Goal: Transaction & Acquisition: Purchase product/service

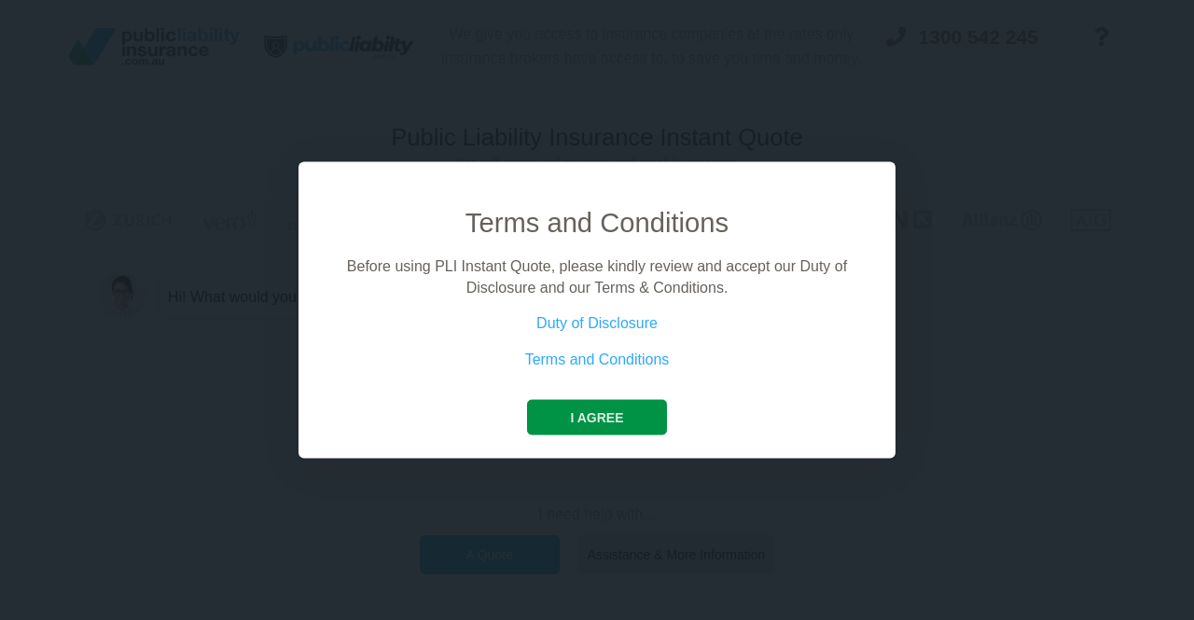
click at [611, 413] on button "I agree" at bounding box center [596, 417] width 139 height 35
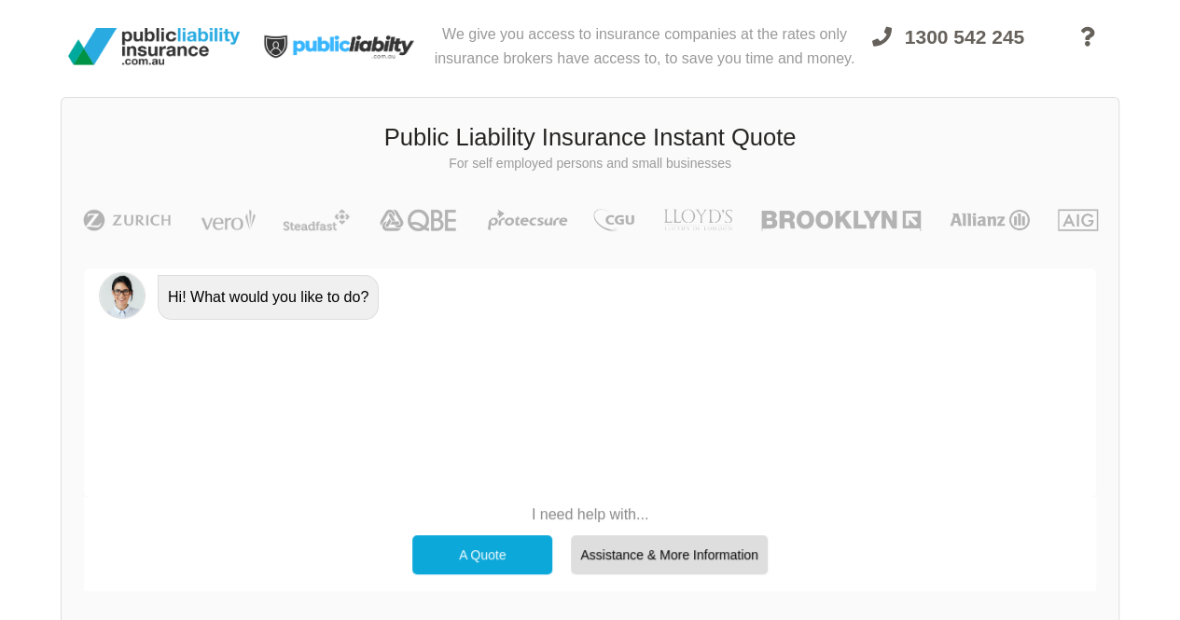
click at [448, 557] on div "A Quote" at bounding box center [482, 554] width 140 height 39
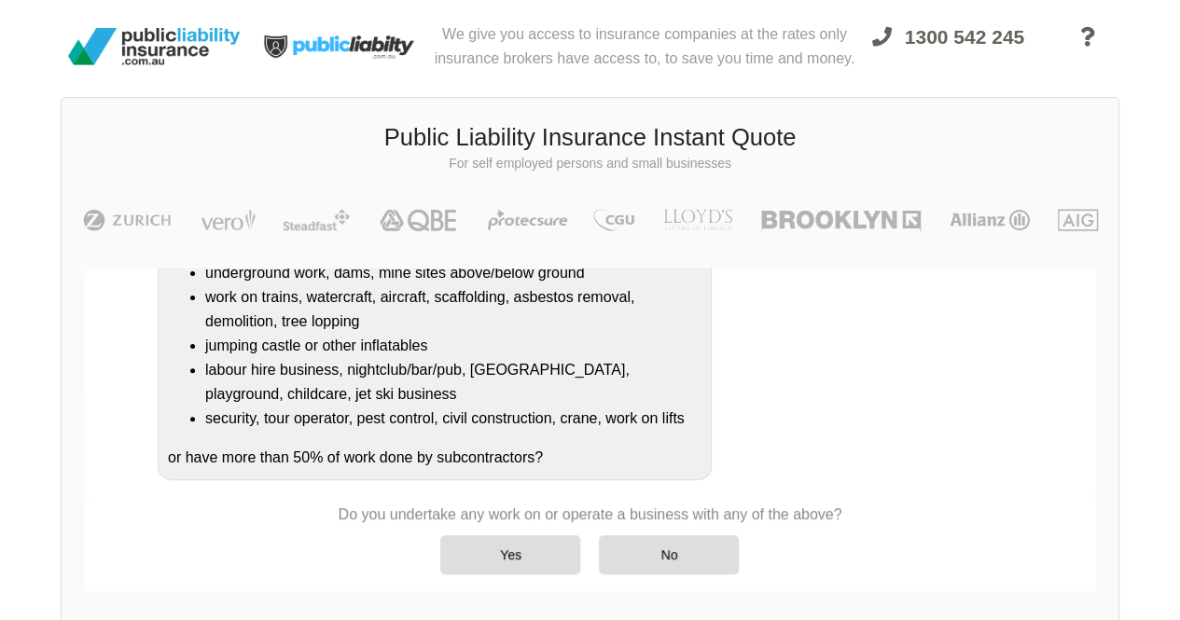
scroll to position [354, 0]
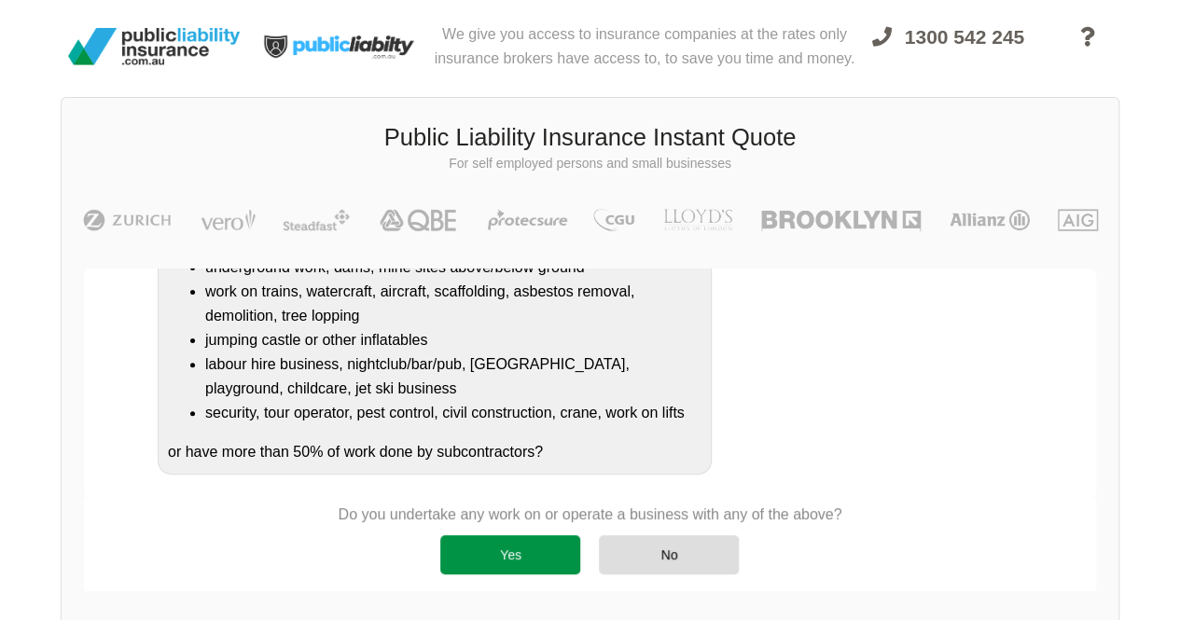
click at [500, 544] on div "Yes" at bounding box center [510, 554] width 140 height 39
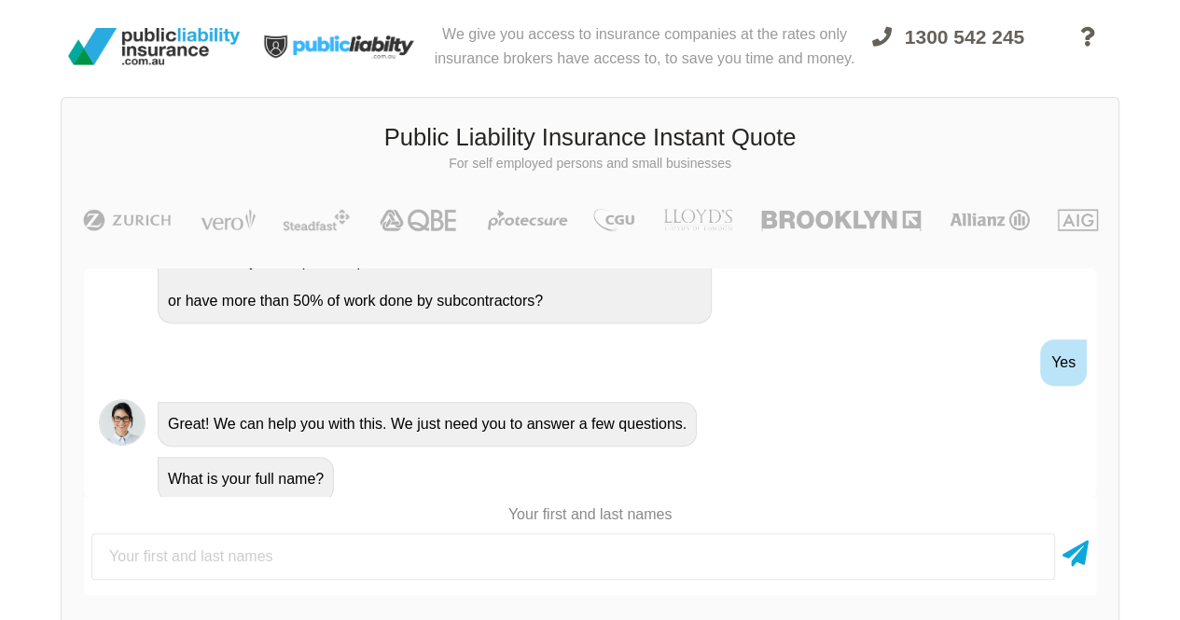
scroll to position [511, 0]
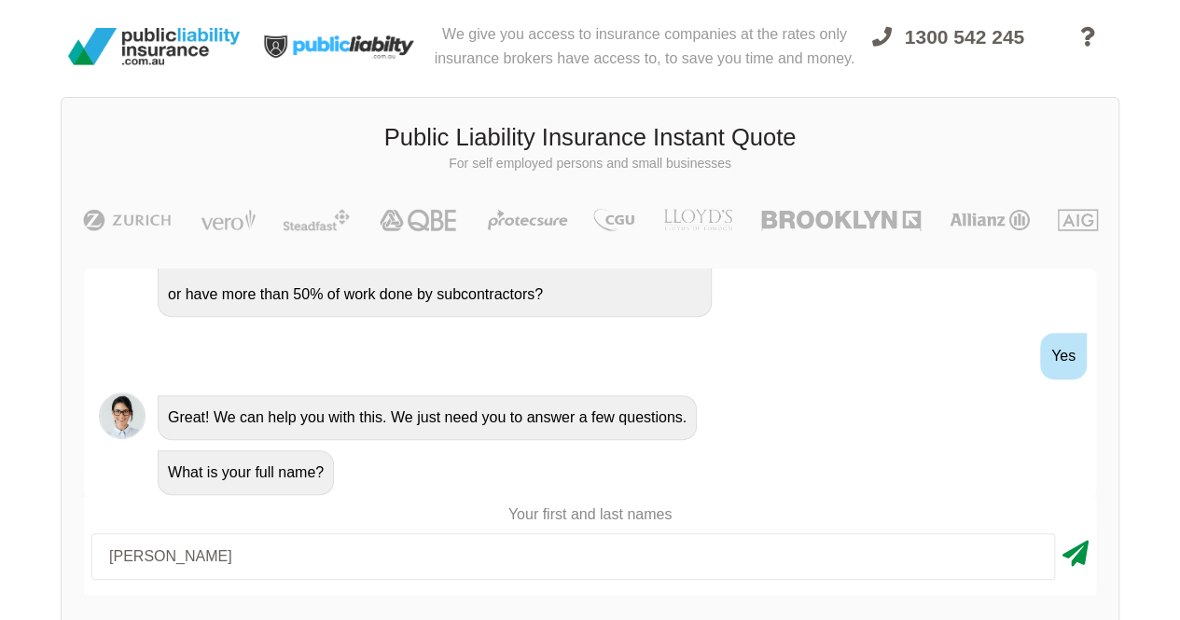
type input "[PERSON_NAME]"
click at [1076, 560] on icon at bounding box center [1076, 551] width 26 height 34
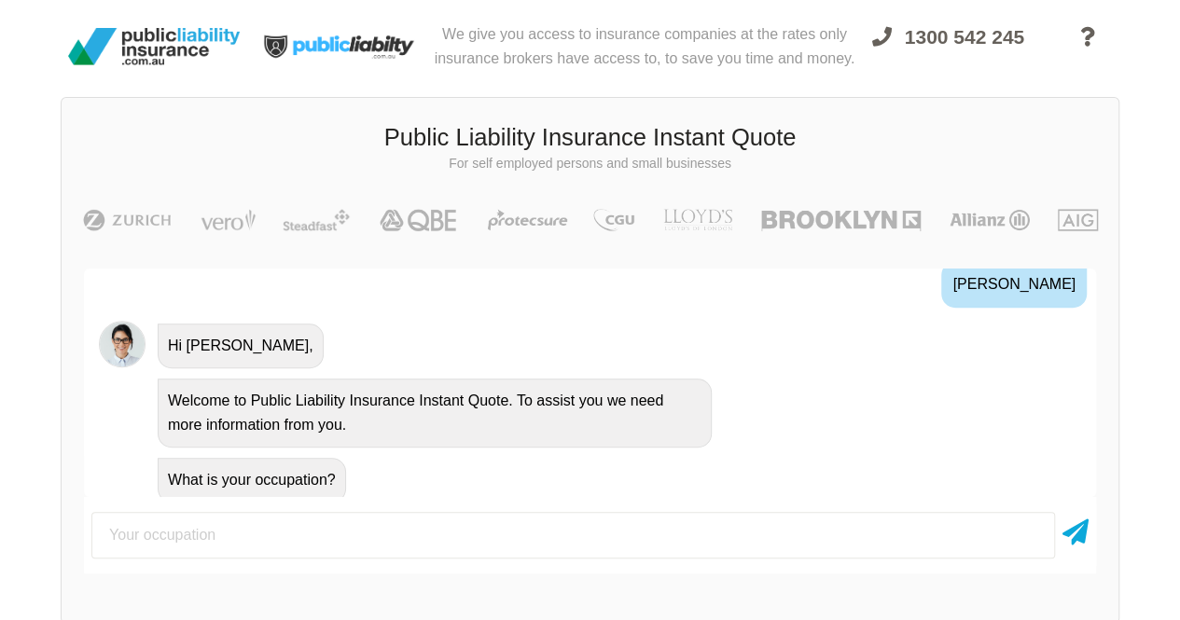
scroll to position [767, 0]
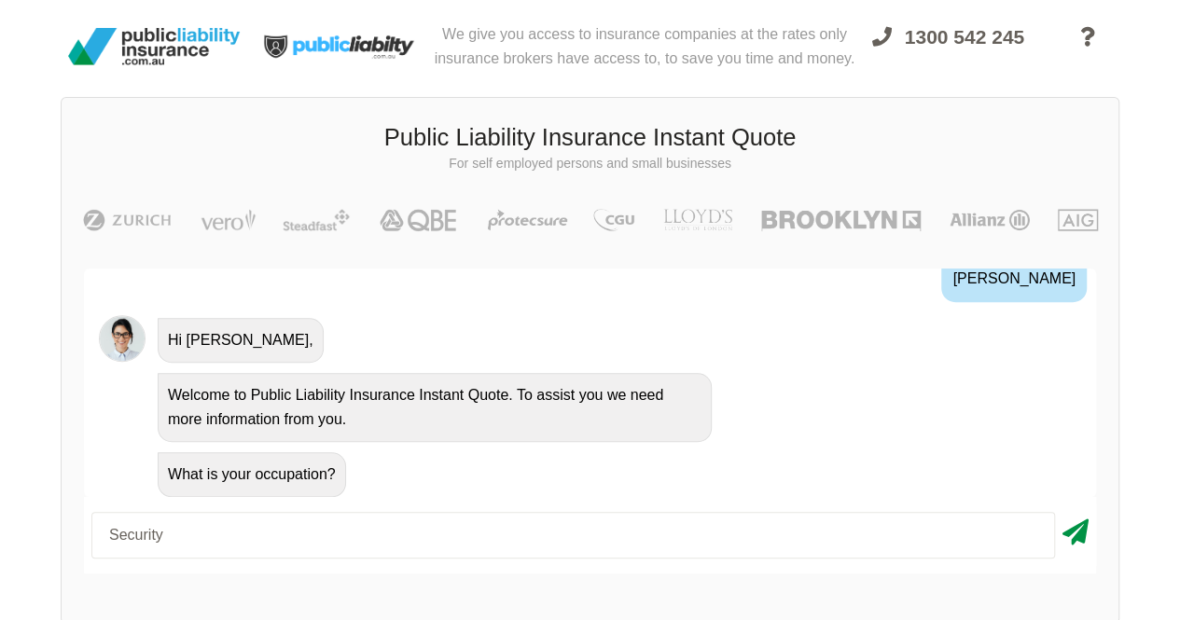
type input "Security"
click at [1084, 538] on icon at bounding box center [1076, 529] width 26 height 34
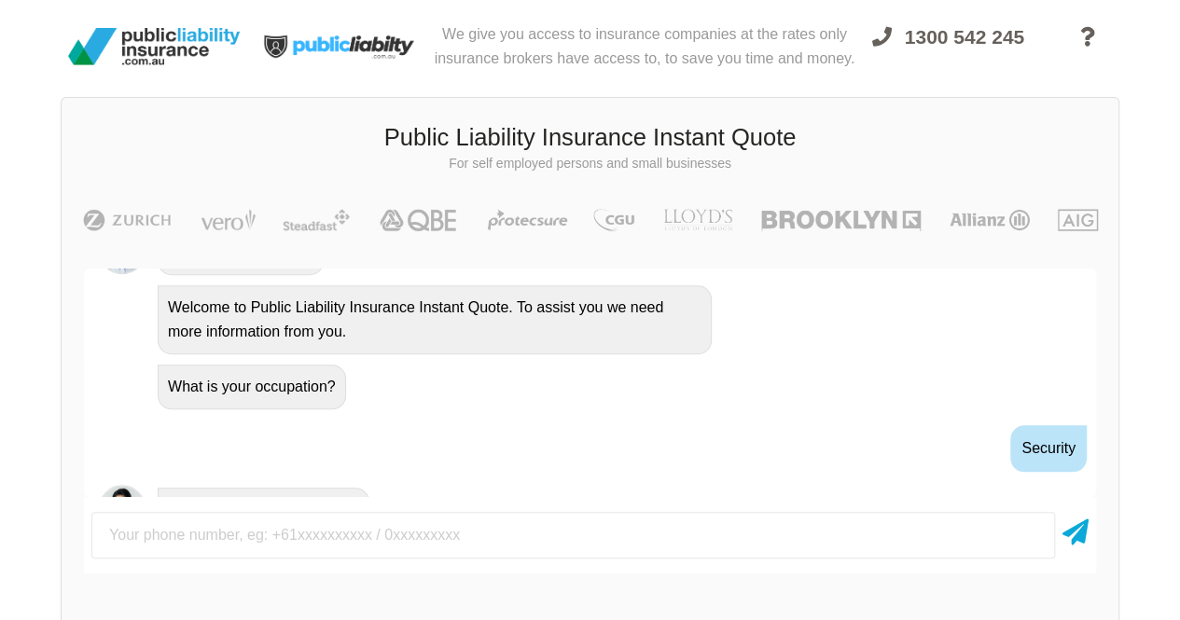
scroll to position [889, 0]
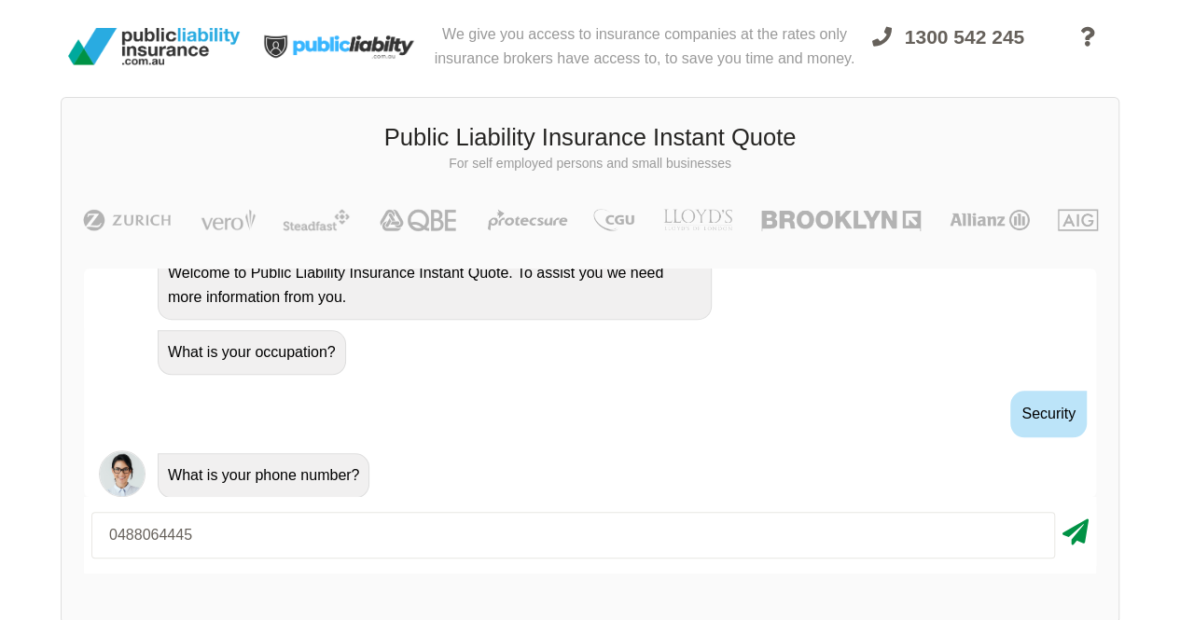
type input "0488064445"
click at [1076, 538] on icon at bounding box center [1076, 529] width 26 height 34
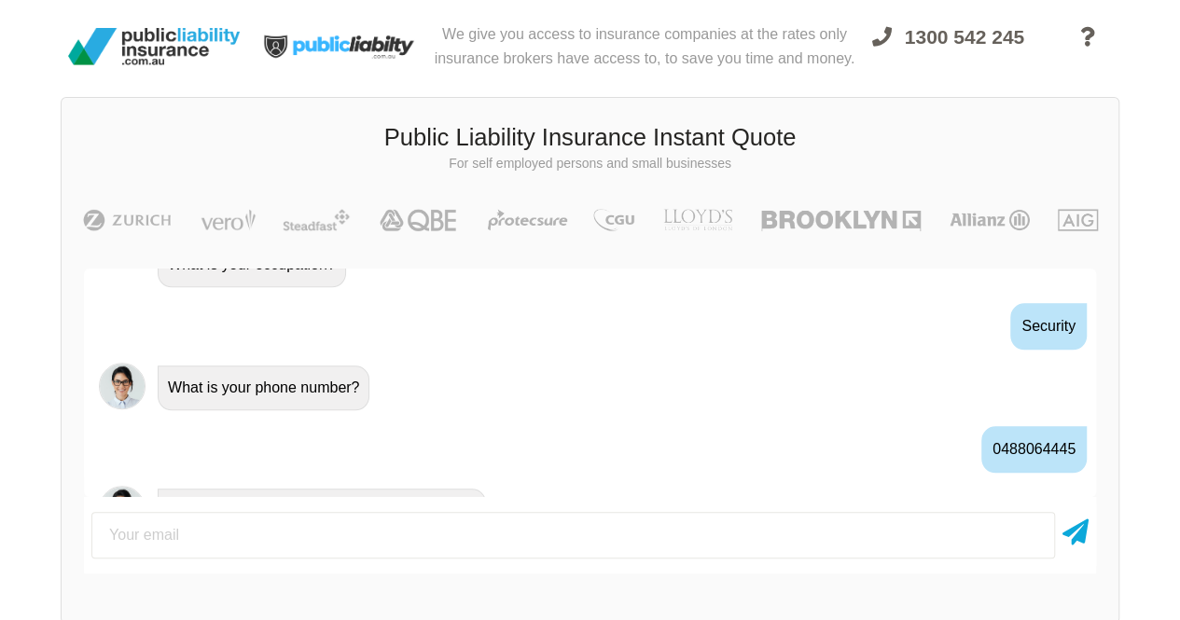
scroll to position [1011, 0]
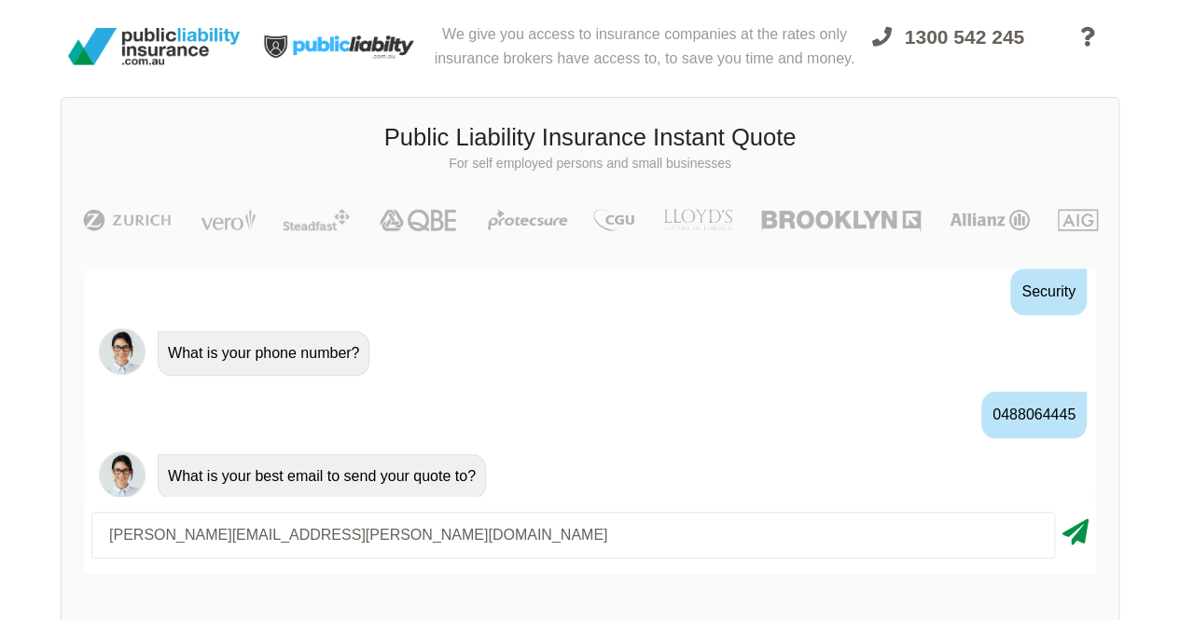
type input "[PERSON_NAME][EMAIL_ADDRESS][PERSON_NAME][DOMAIN_NAME]"
click at [1082, 544] on icon at bounding box center [1076, 529] width 26 height 34
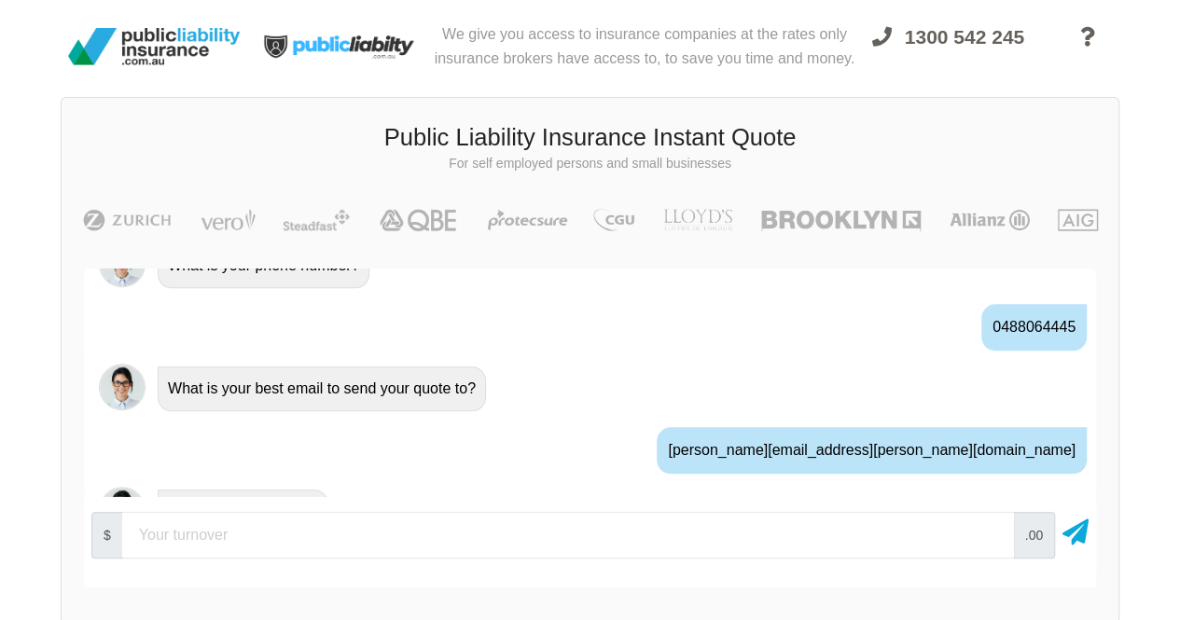
scroll to position [1134, 0]
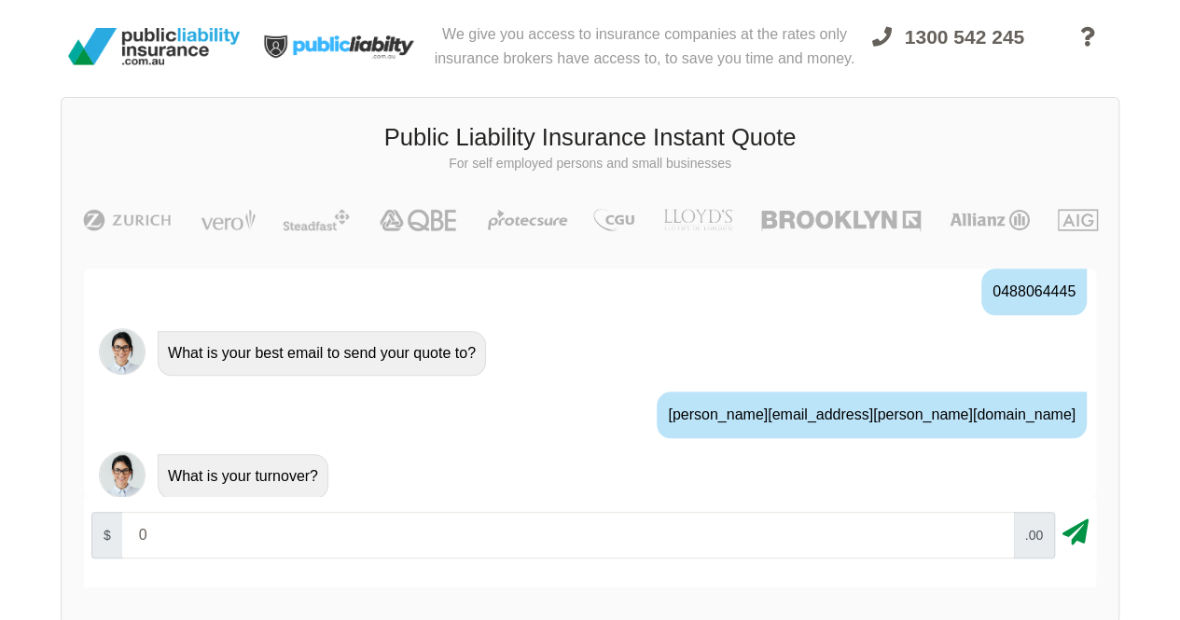
click at [1084, 527] on icon at bounding box center [1076, 529] width 26 height 34
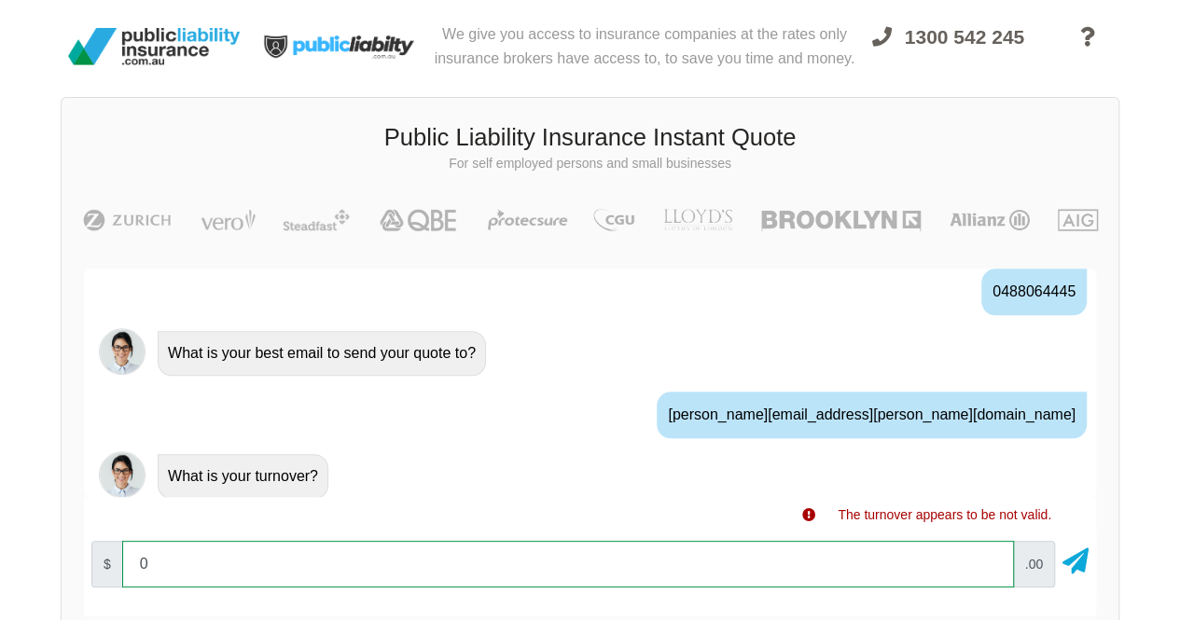
drag, startPoint x: 291, startPoint y: 574, endPoint x: 132, endPoint y: 563, distance: 159.9
click at [132, 563] on input "0" at bounding box center [568, 564] width 892 height 47
type input "5000"
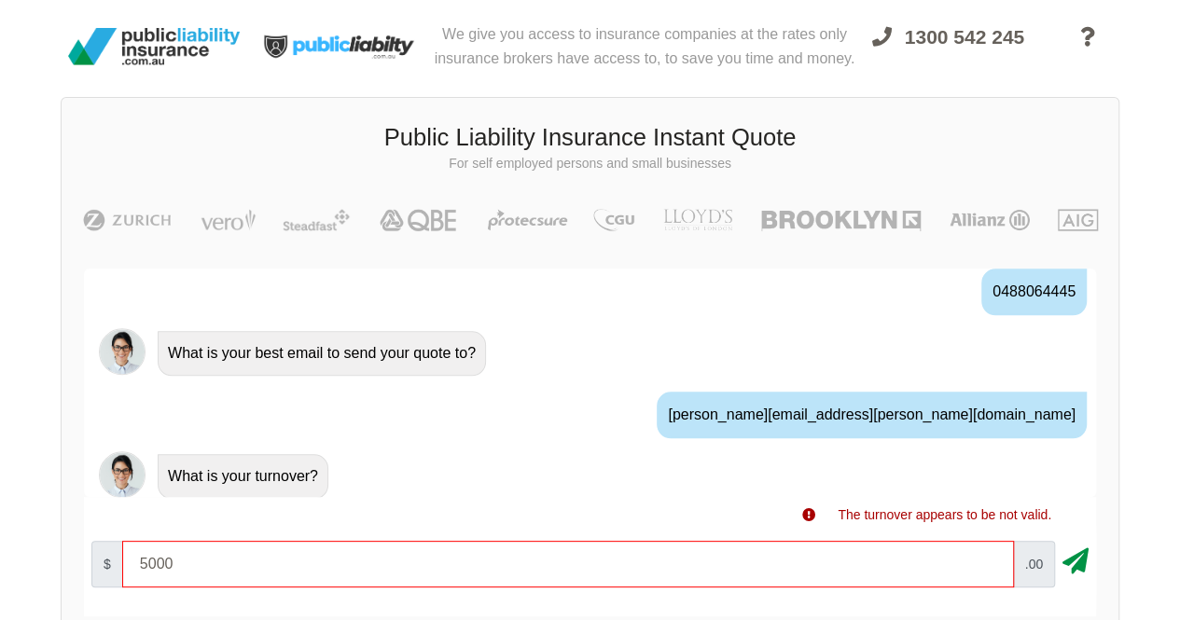
click at [1082, 566] on icon at bounding box center [1076, 558] width 26 height 34
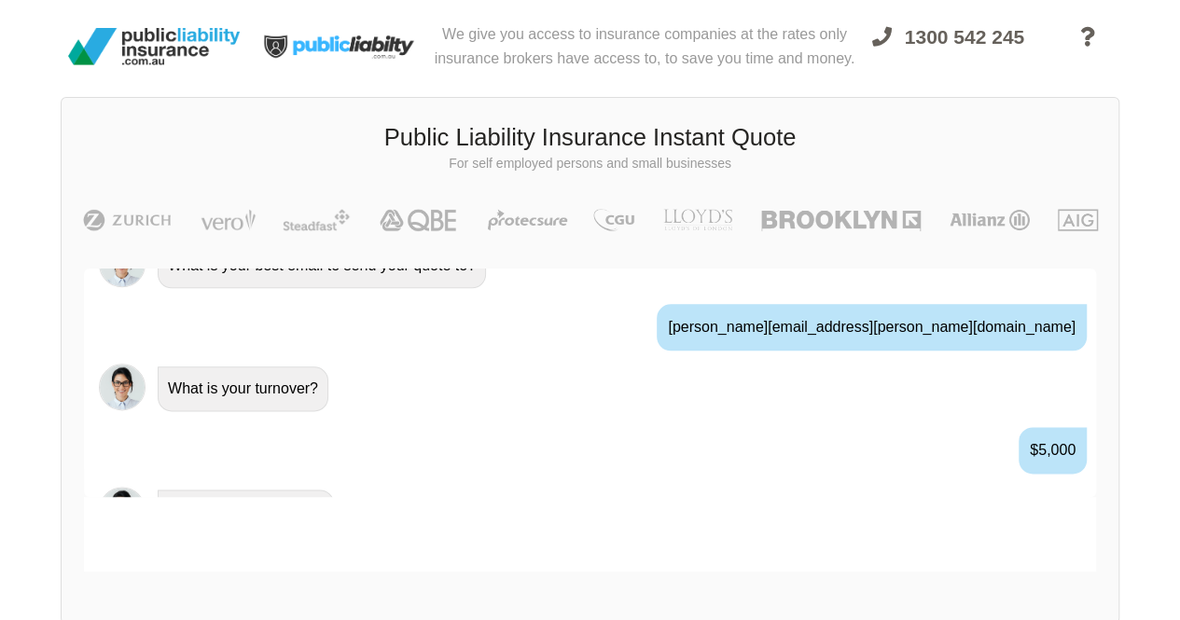
scroll to position [1257, 0]
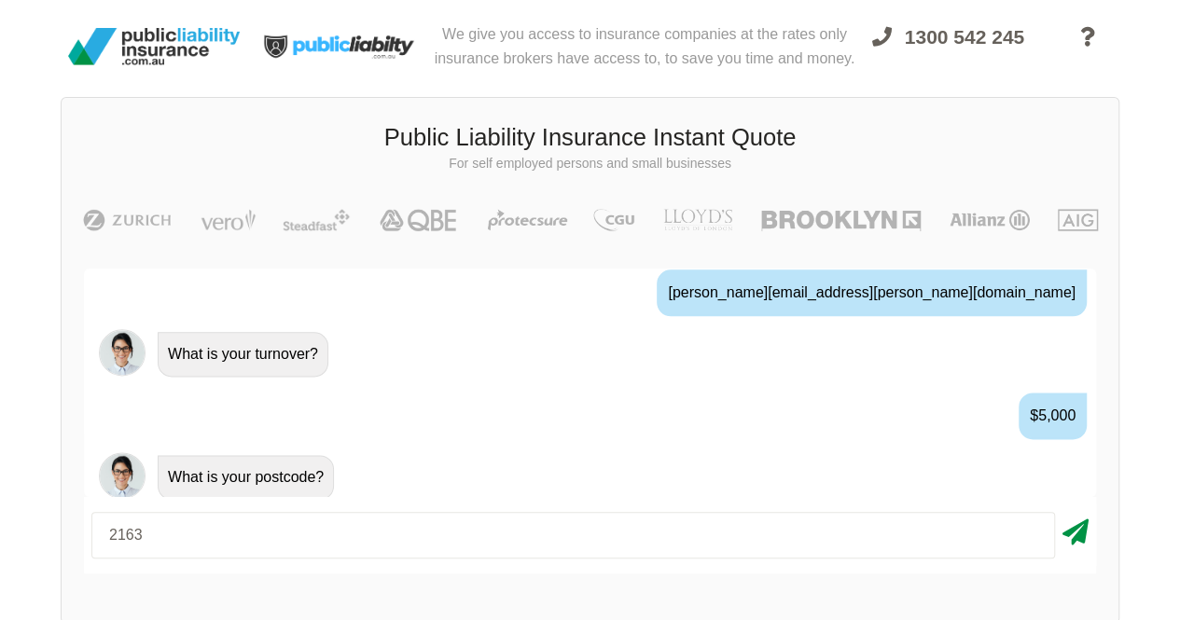
type input "2163"
click at [1068, 535] on icon at bounding box center [1076, 529] width 26 height 34
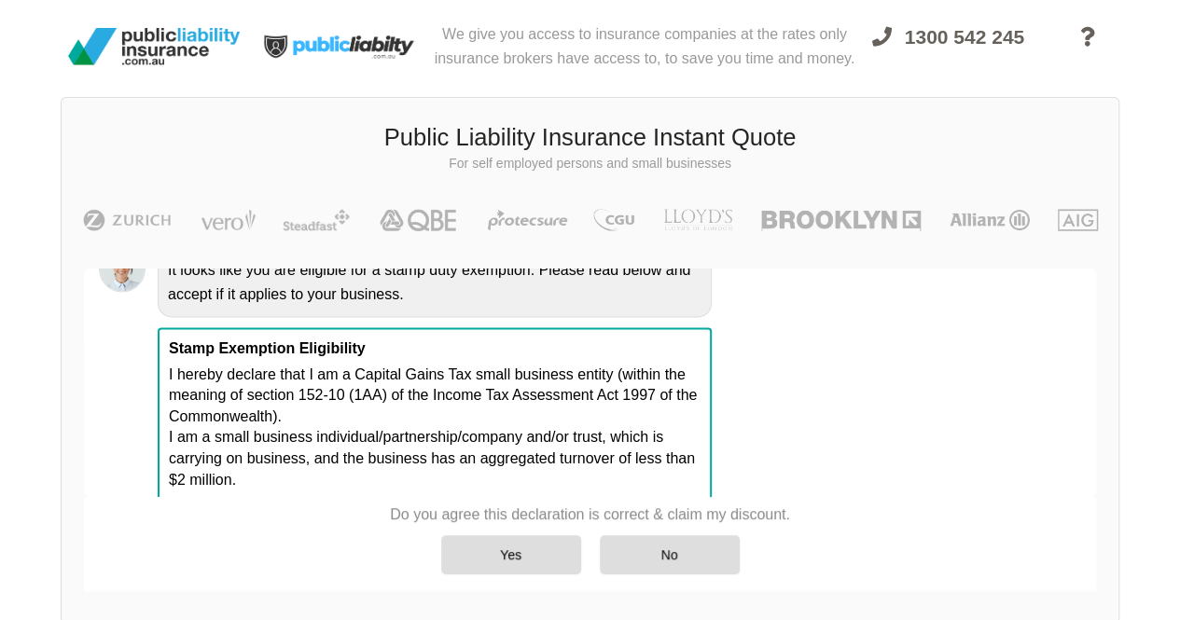
scroll to position [1606, 0]
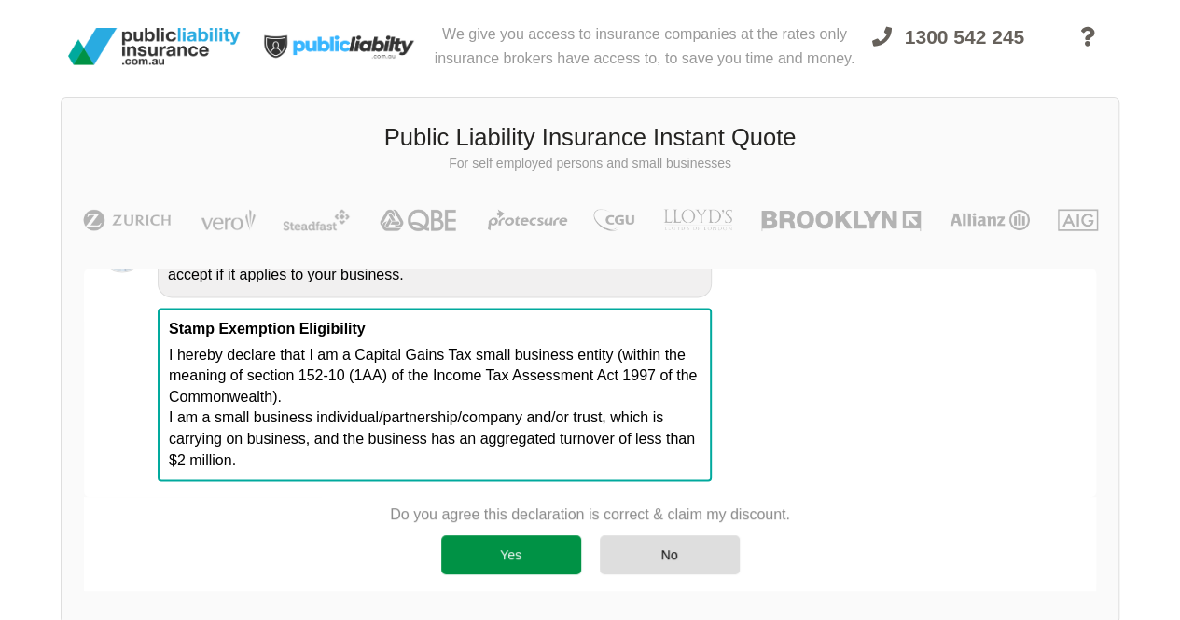
click at [545, 544] on div "Yes" at bounding box center [511, 554] width 140 height 39
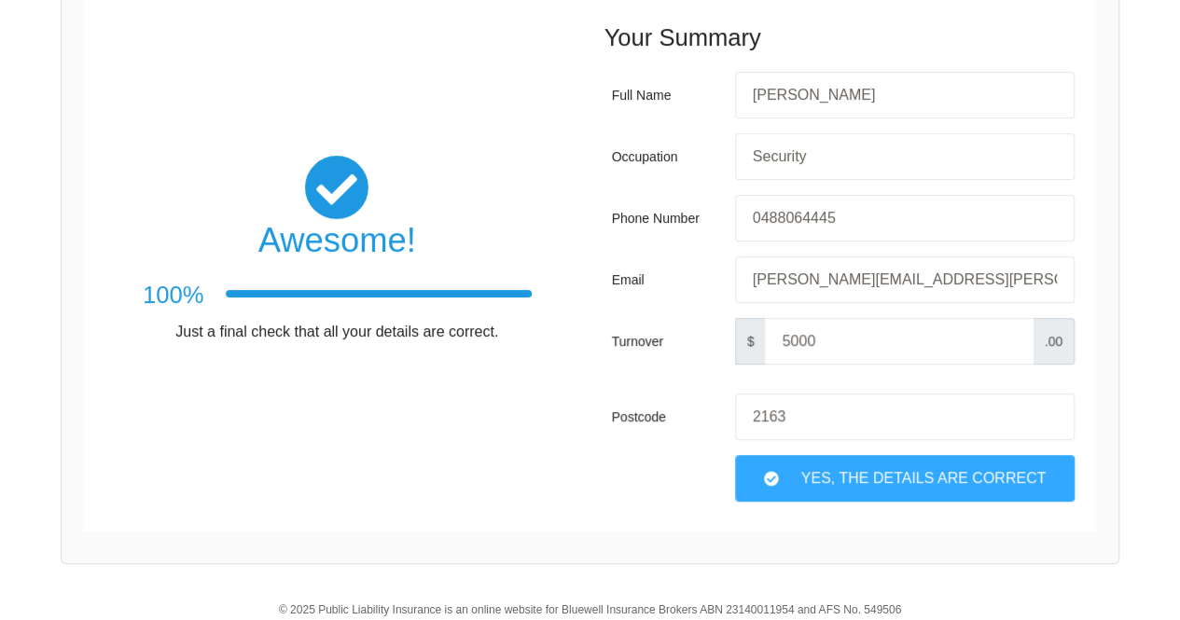
scroll to position [356, 0]
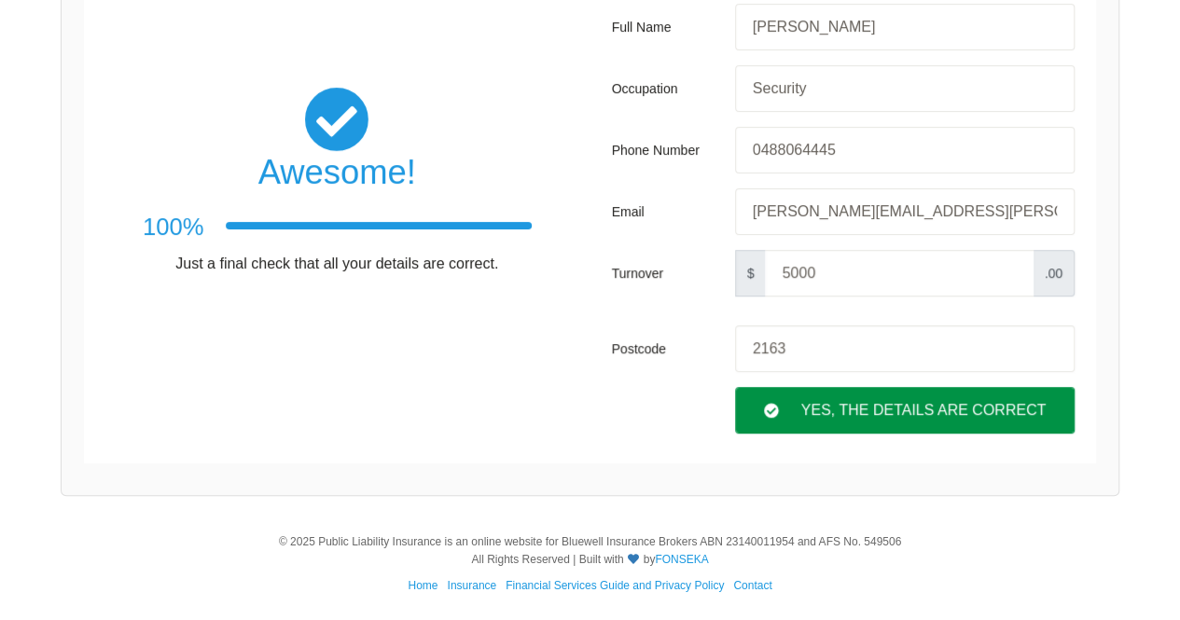
click at [894, 417] on div "Yes, The Details are correct" at bounding box center [905, 410] width 340 height 47
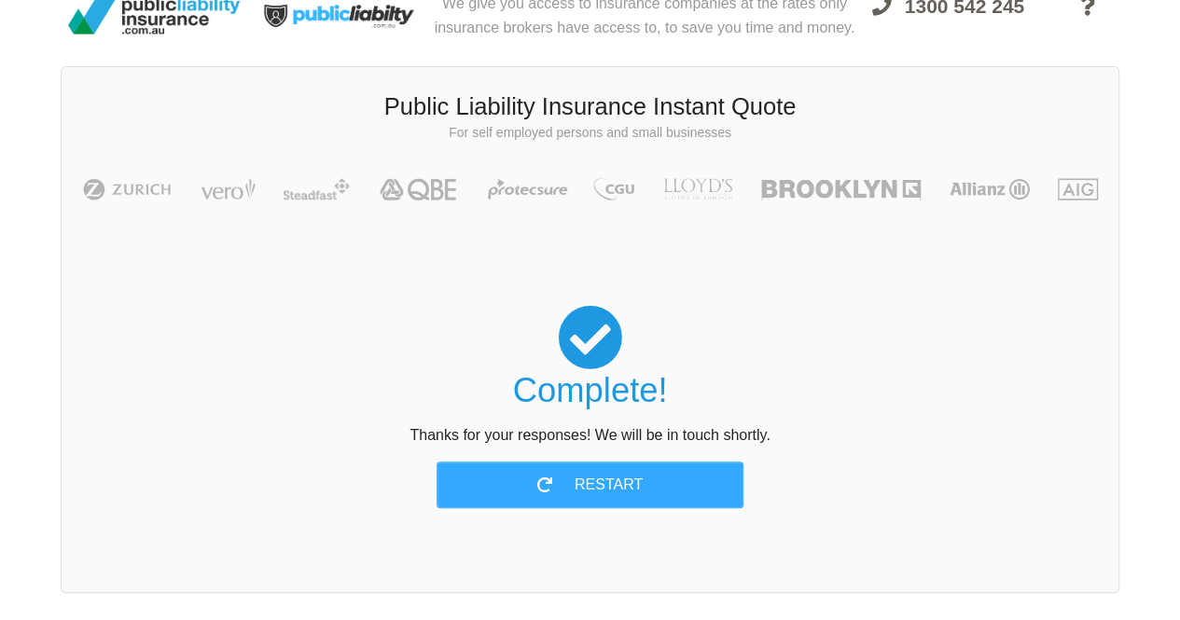
scroll to position [0, 0]
